Goal: Transaction & Acquisition: Purchase product/service

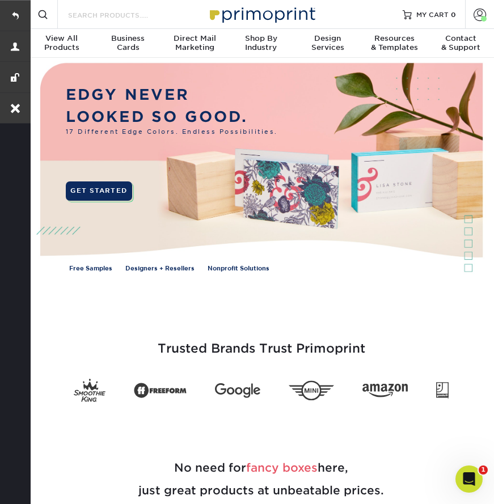
click at [124, 16] on input "Search Products" at bounding box center [122, 15] width 111 height 14
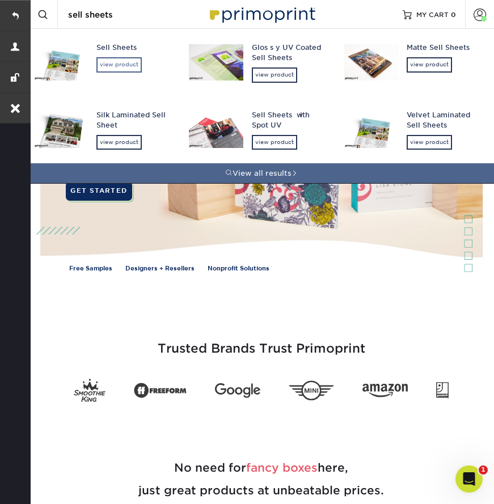
type input "sell sheets"
click at [131, 60] on div "view product" at bounding box center [118, 64] width 45 height 15
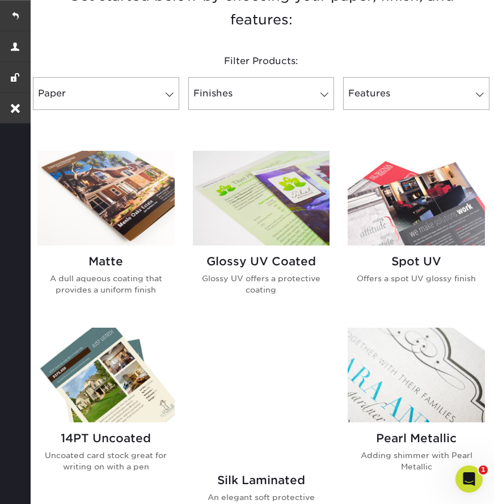
scroll to position [464, 0]
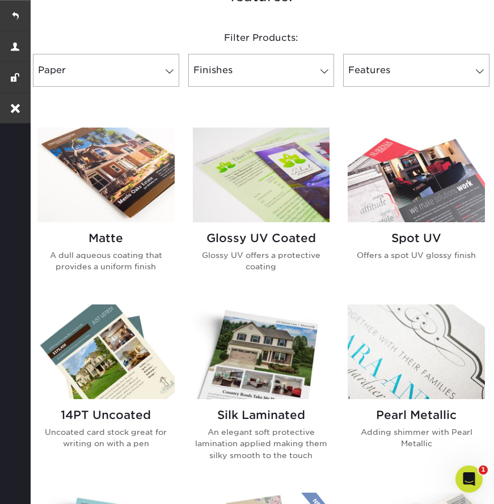
click at [271, 231] on h2 "Glossy UV Coated" at bounding box center [261, 238] width 137 height 14
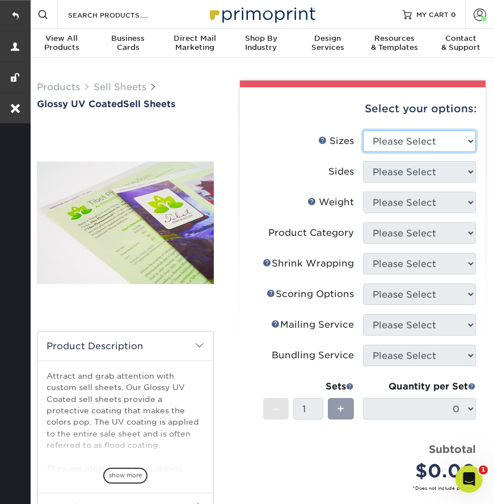
select select "8.50x11.00"
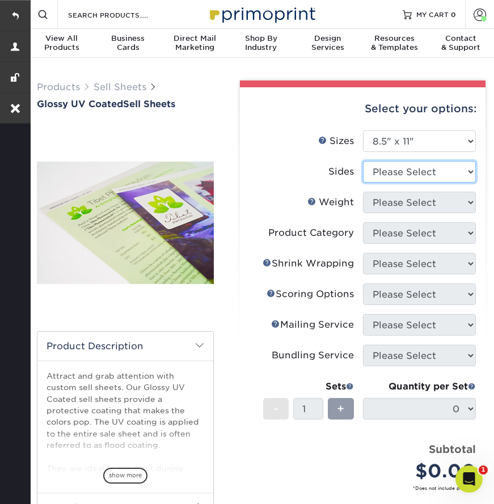
select select "13abbda7-1d64-4f25-8bb2-c179b224825d"
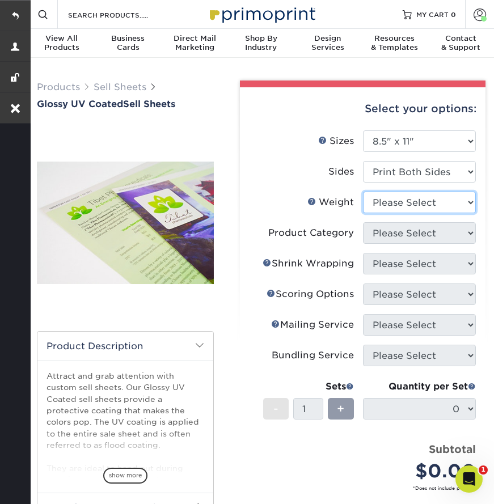
select select "16PT"
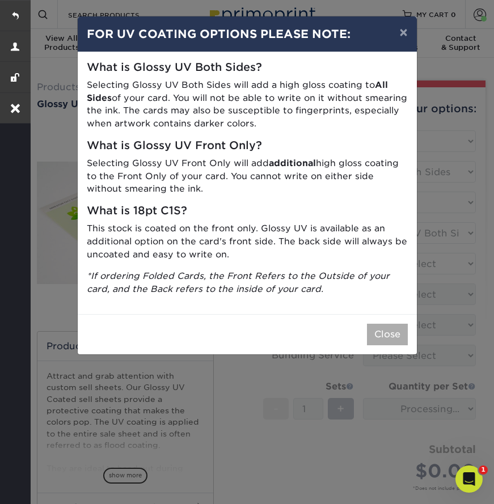
click at [382, 324] on button "Close" at bounding box center [387, 335] width 41 height 22
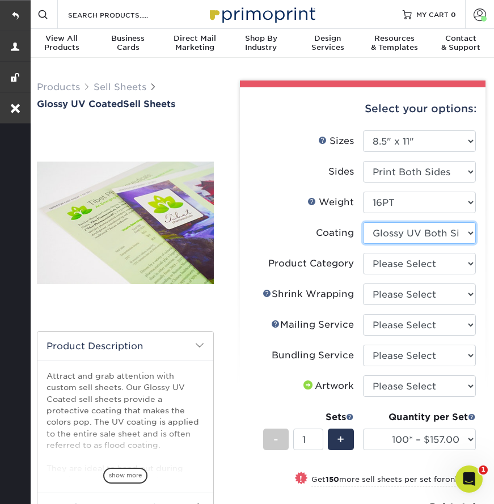
select select "1e8116af-acfc-44b1-83dc-8181aa338834"
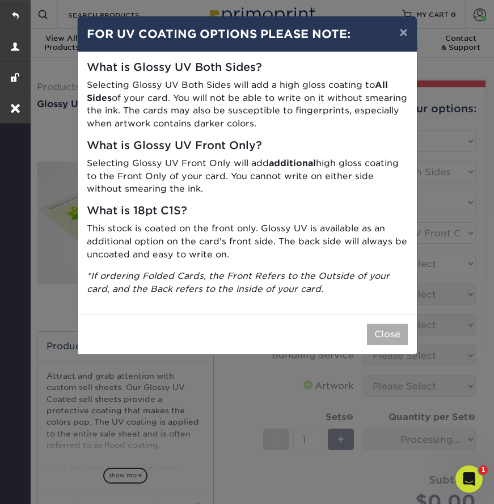
click at [385, 326] on button "Close" at bounding box center [387, 335] width 41 height 22
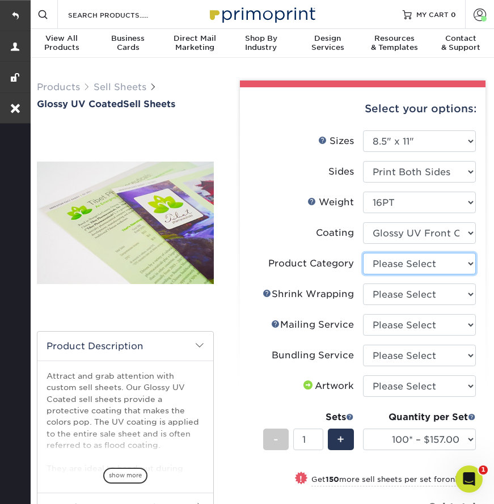
select select "eddd4a87-9082-47bb-843b-3bca55f6c842"
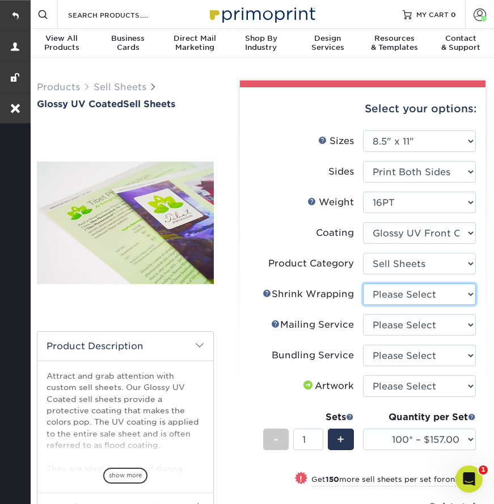
select select "c8749376-e7da-41d0-b3dc-647faf84d907"
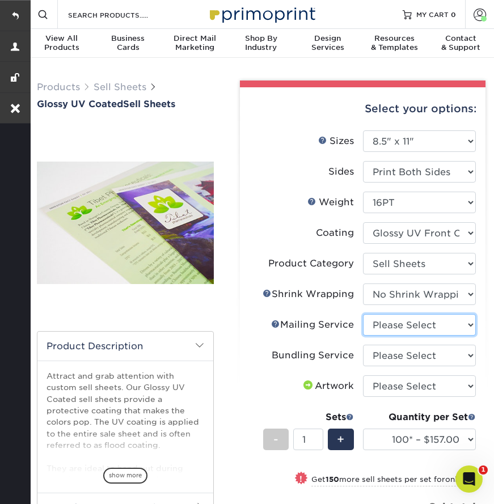
select select "3e5e9bdd-d78a-4c28-a41d-fe1407925ca6"
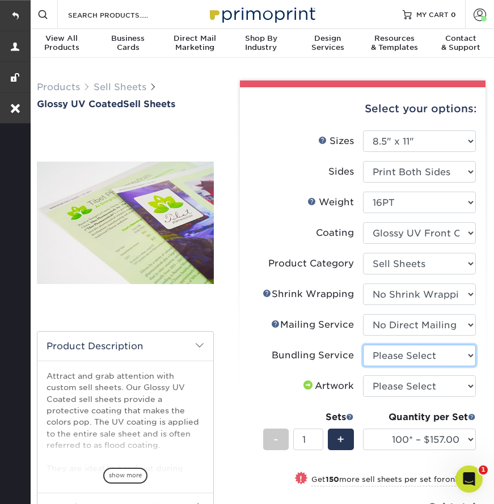
select select "58689abb-25c0-461c-a4c3-a80b627d6649"
select select "upload"
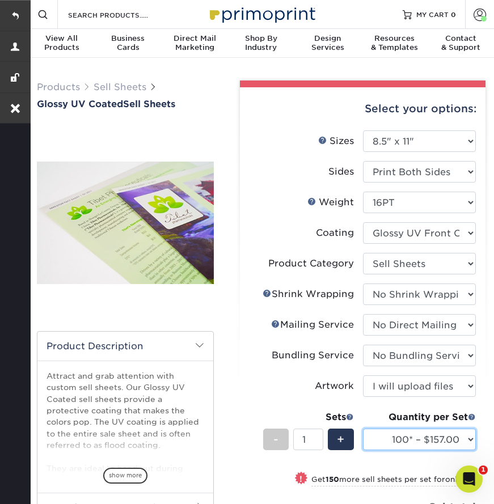
select select "250* – $239.00"
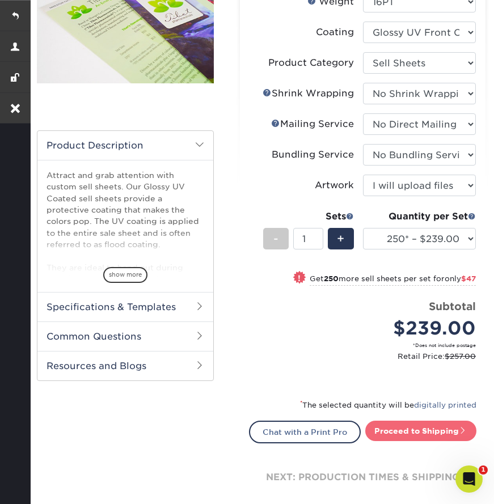
click at [394, 427] on link "Proceed to Shipping" at bounding box center [420, 431] width 111 height 20
type input "Set 1"
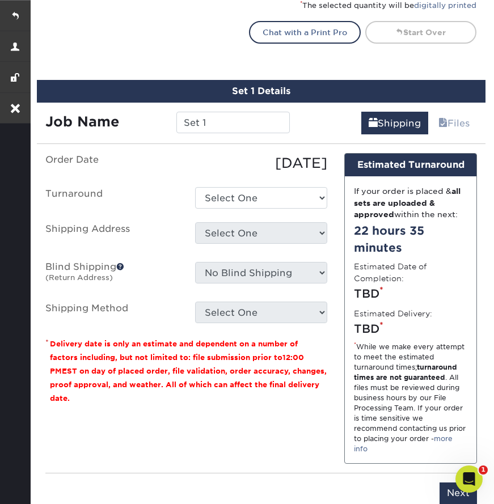
scroll to position [651, 0]
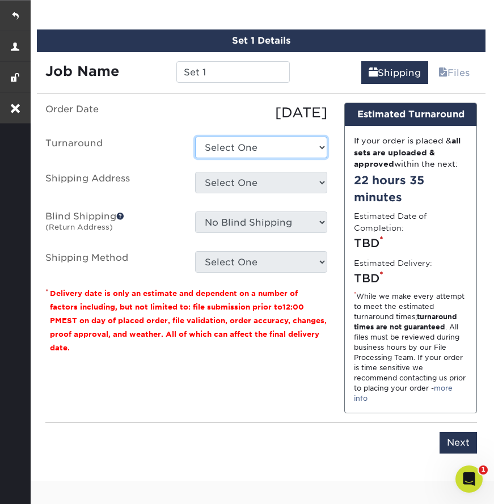
select select "0463e7de-8bc6-475f-8b51-7b2a9138d735"
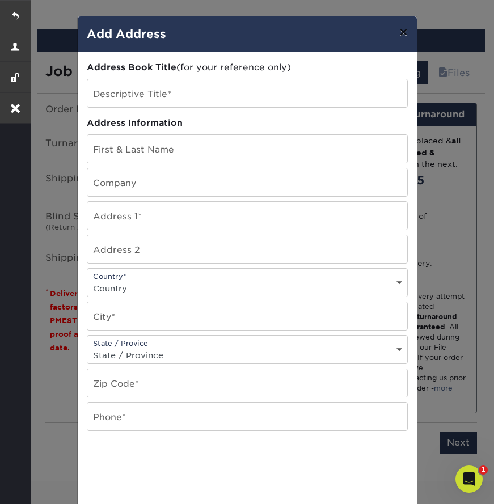
click at [410, 31] on button "×" at bounding box center [403, 32] width 26 height 32
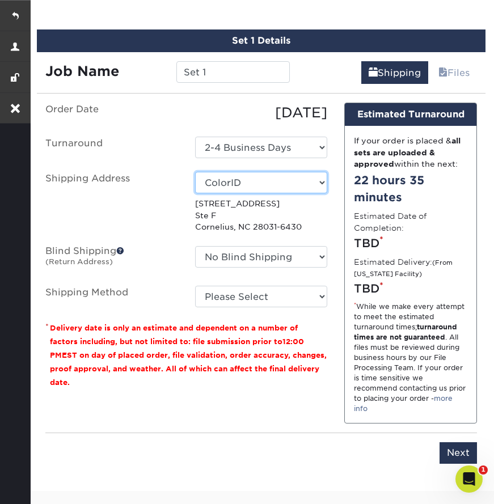
select select "newaddress"
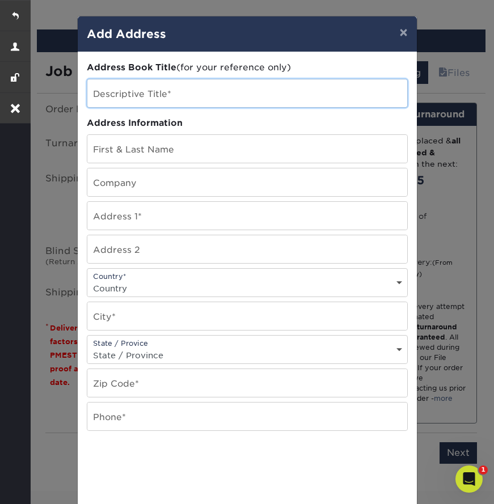
click at [115, 94] on input "text" at bounding box center [247, 93] width 320 height 28
type input "Color ID Updated"
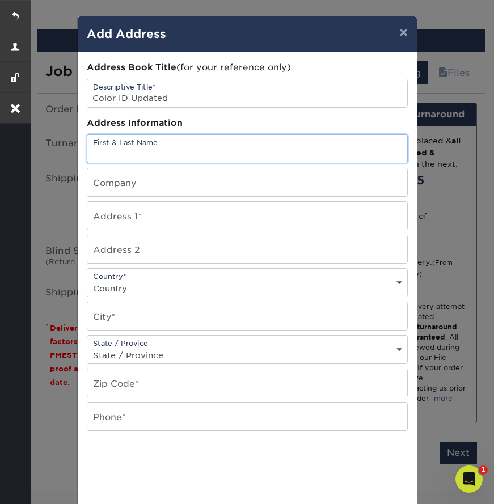
paste input "Mark Degan"
type input "Mark Degan"
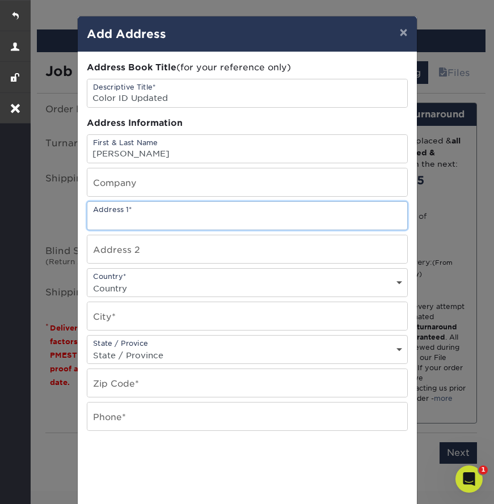
paste input "20480-F Chartwell Center Drive"
type input "20480-F Chartwell Center Drive"
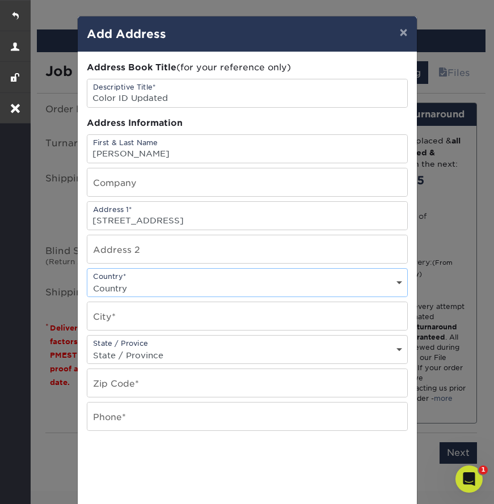
select select "US"
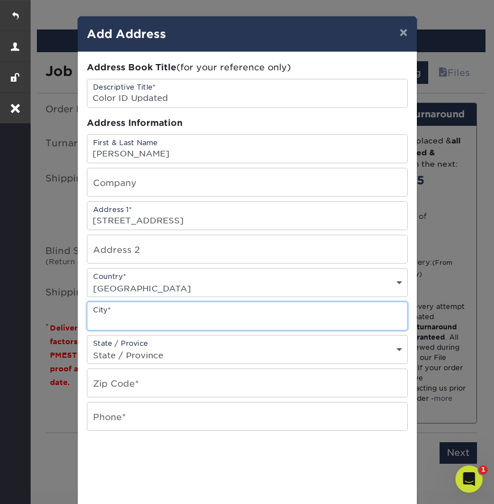
paste input "Cornelius"
type input "Cornelius"
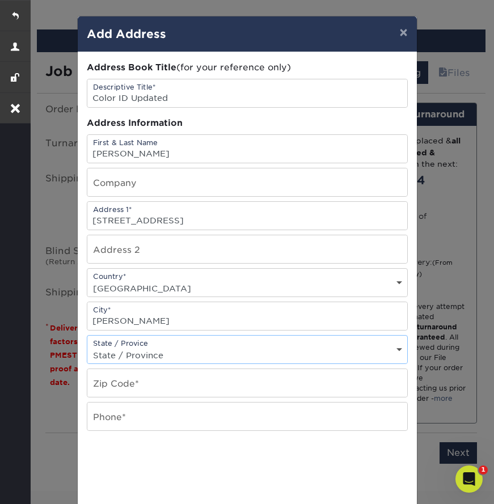
select select "NC"
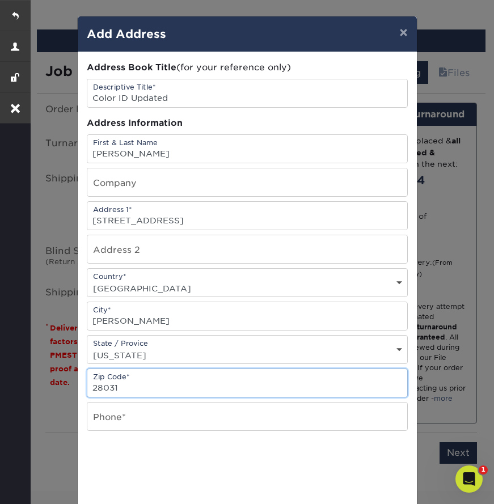
type input "28031"
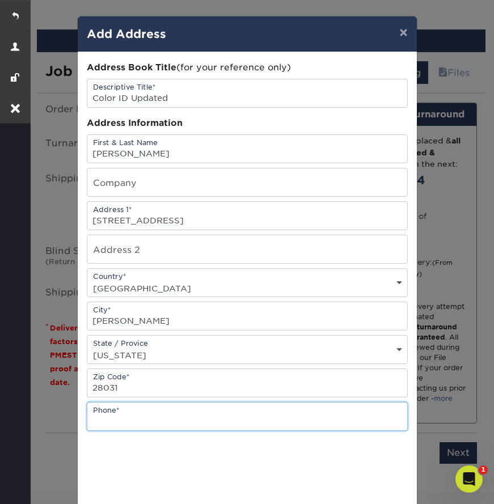
paste input "704-897-1146"
type input "704-897-1146"
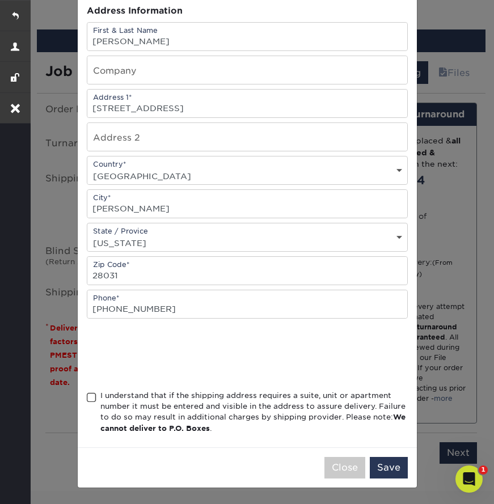
scroll to position [115, 0]
click at [90, 396] on span at bounding box center [92, 397] width 10 height 11
click at [0, 0] on input "I understand that if the shipping address requires a suite, unit or apartment n…" at bounding box center [0, 0] width 0 height 0
click at [389, 469] on button "Save" at bounding box center [389, 468] width 38 height 22
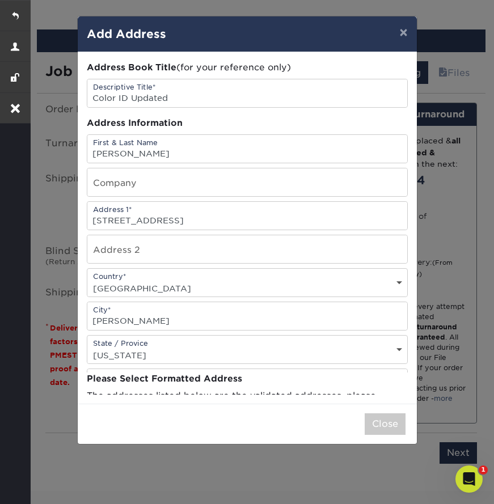
scroll to position [0, 0]
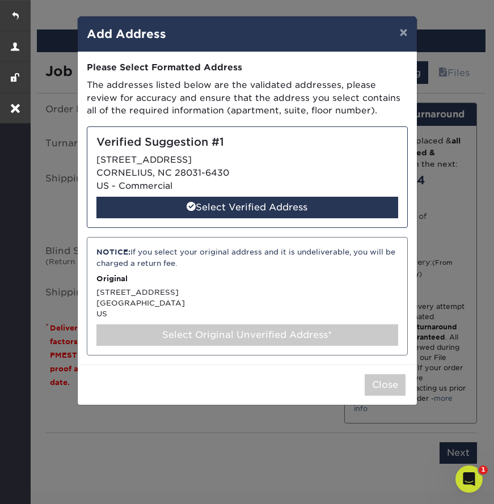
click at [211, 328] on div "Select Original Unverified Address*" at bounding box center [247, 335] width 302 height 22
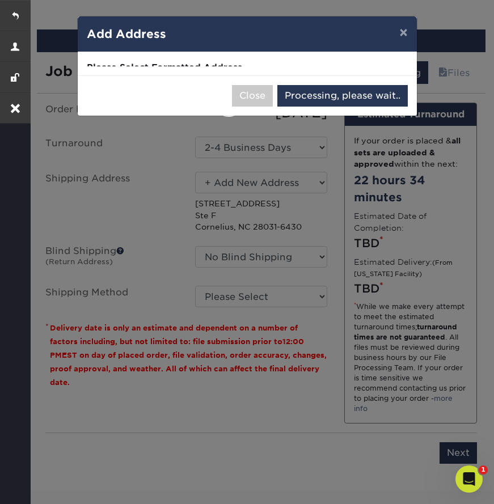
select select "286806"
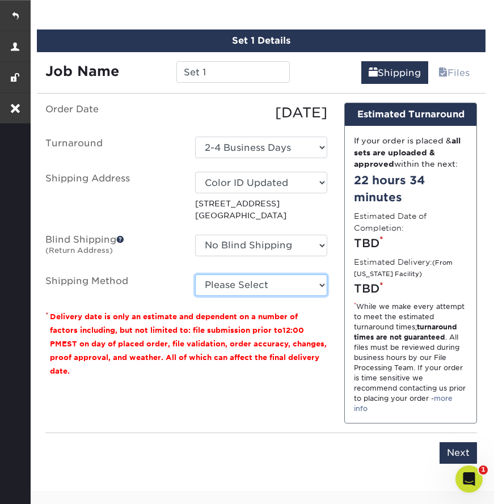
select select "03"
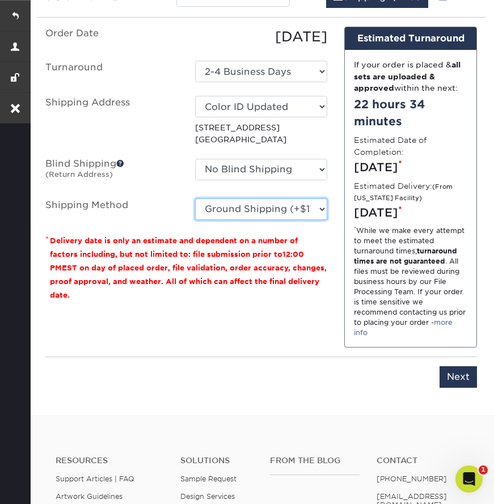
scroll to position [738, 0]
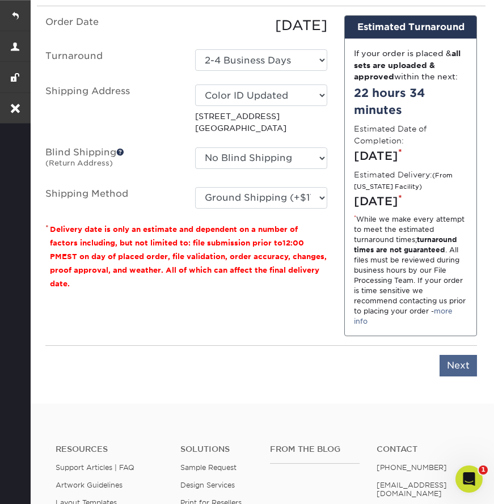
click at [454, 376] on input "Next" at bounding box center [457, 366] width 37 height 22
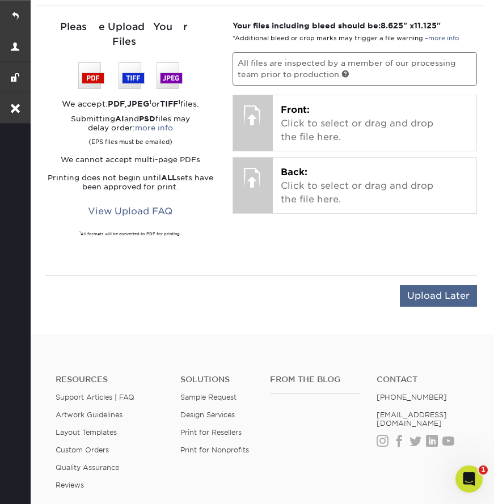
click at [400, 290] on input "Upload Later" at bounding box center [438, 296] width 77 height 22
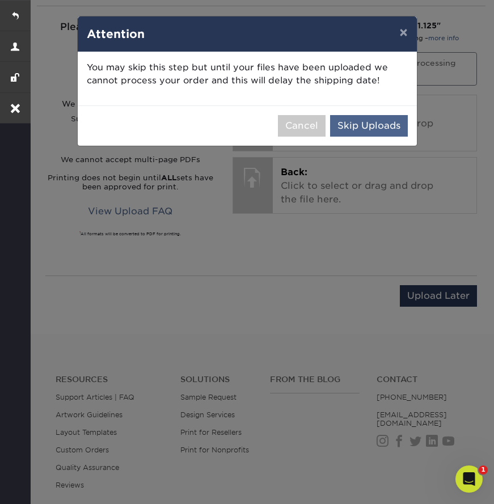
click at [357, 118] on button "Skip Uploads" at bounding box center [369, 126] width 78 height 22
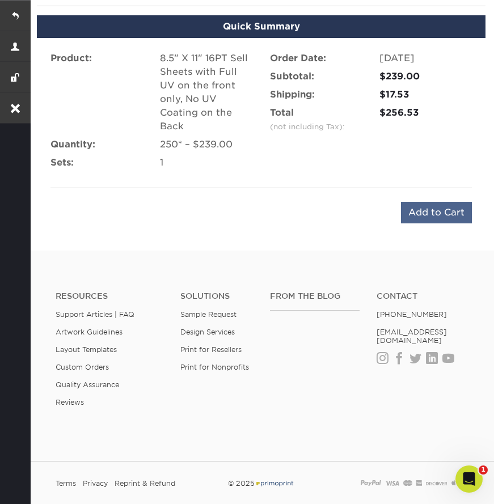
click at [431, 206] on input "Add to Cart" at bounding box center [436, 213] width 71 height 22
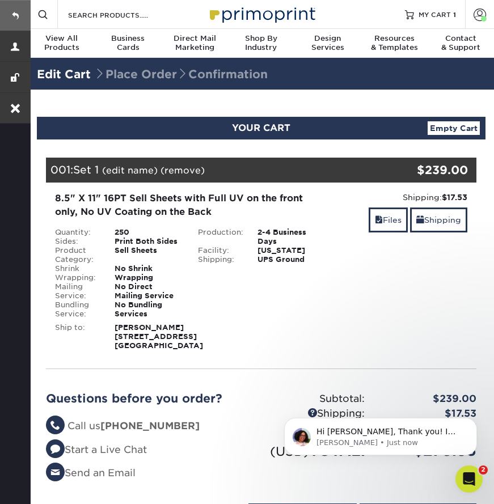
click at [10, 12] on link at bounding box center [15, 15] width 31 height 31
